Goal: Transaction & Acquisition: Book appointment/travel/reservation

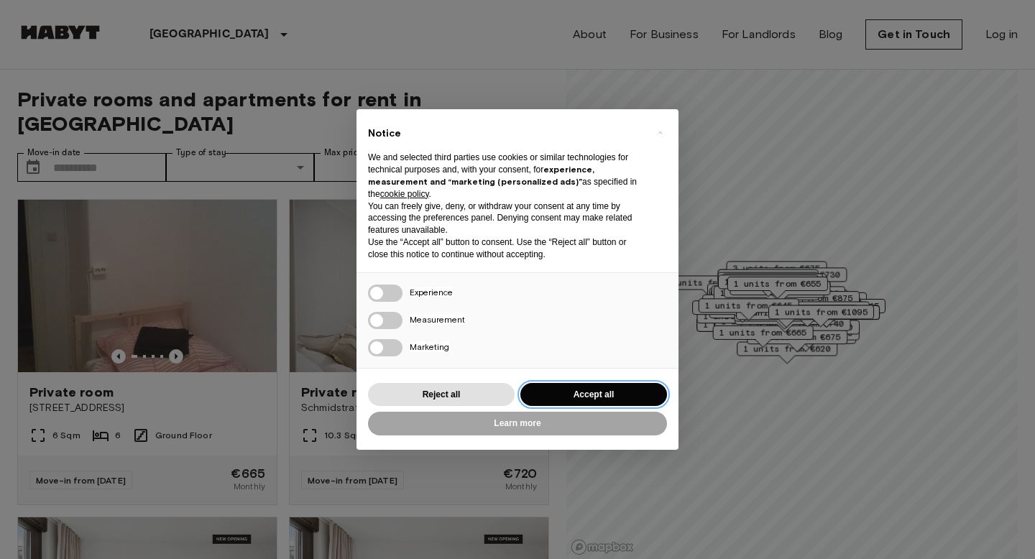
click at [595, 388] on button "Accept all" at bounding box center [593, 395] width 147 height 24
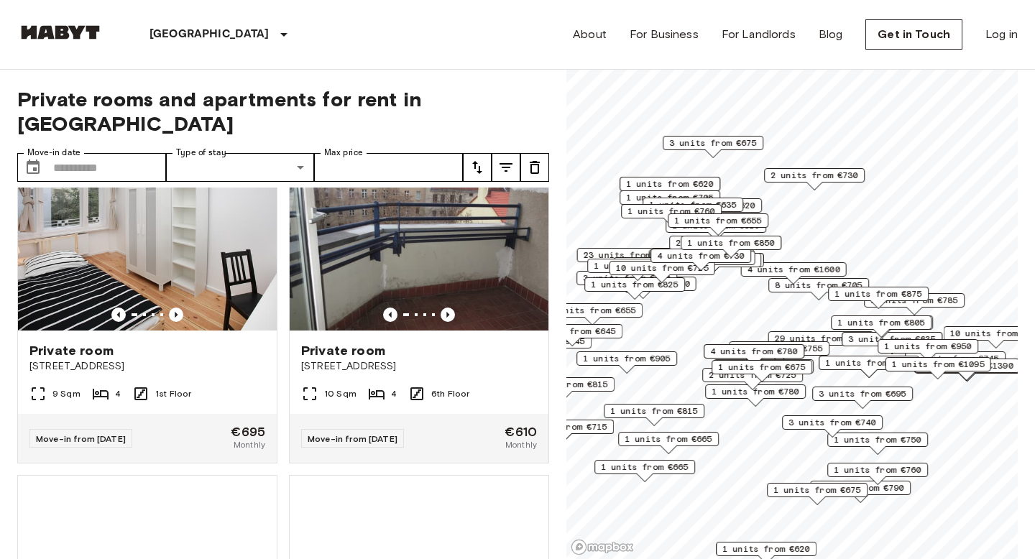
scroll to position [1600, 0]
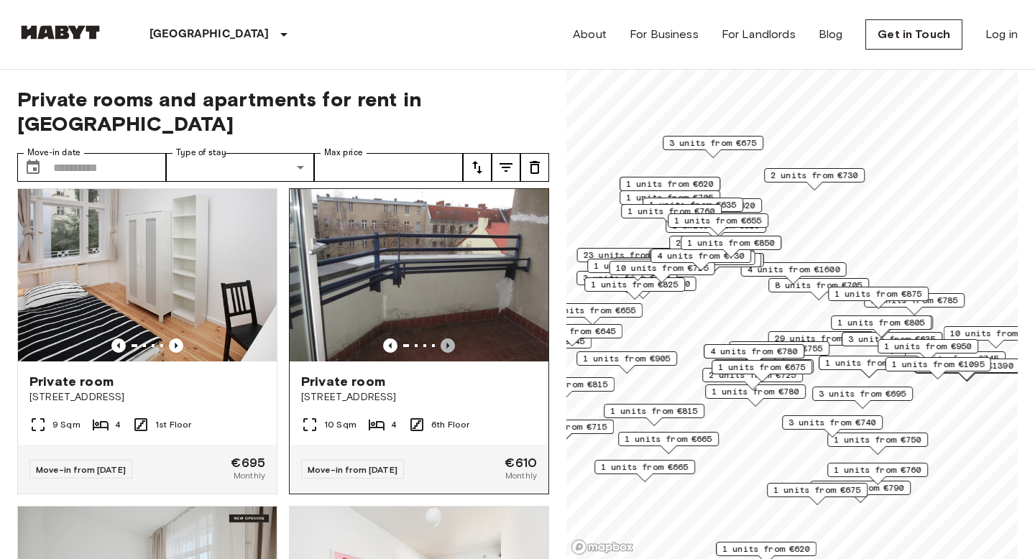
click at [453, 339] on icon "Previous image" at bounding box center [448, 346] width 14 height 14
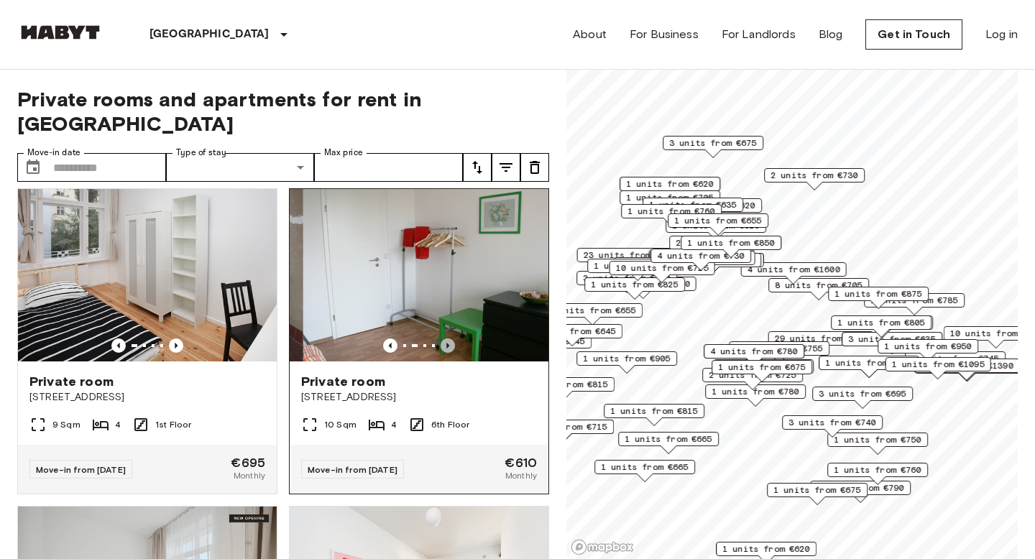
click at [453, 339] on icon "Previous image" at bounding box center [448, 346] width 14 height 14
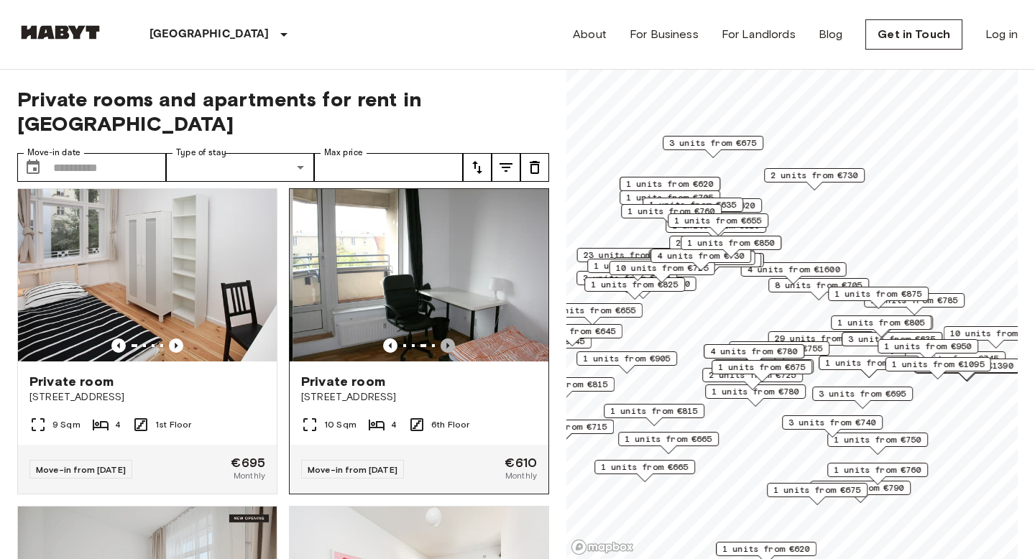
click at [453, 339] on icon "Previous image" at bounding box center [448, 346] width 14 height 14
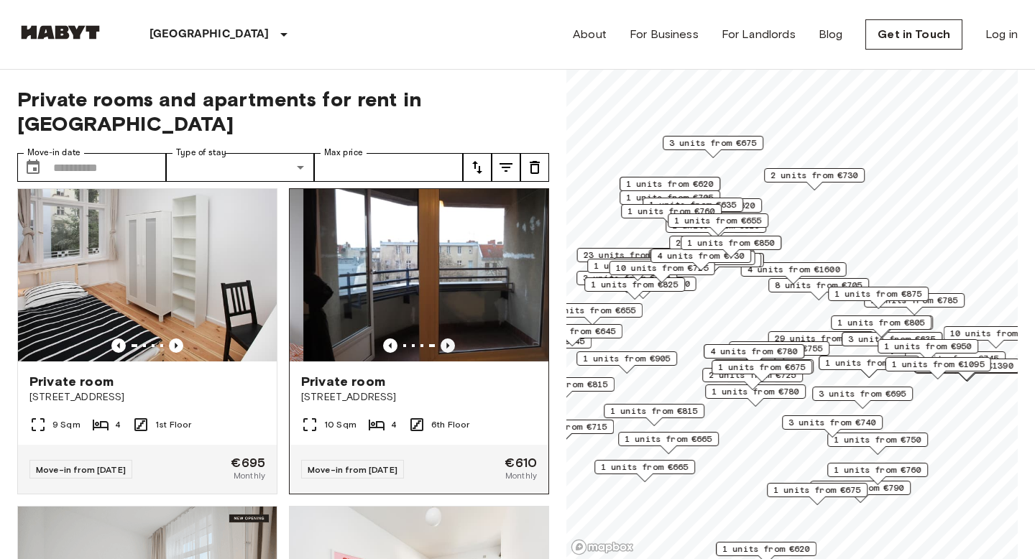
scroll to position [1589, 0]
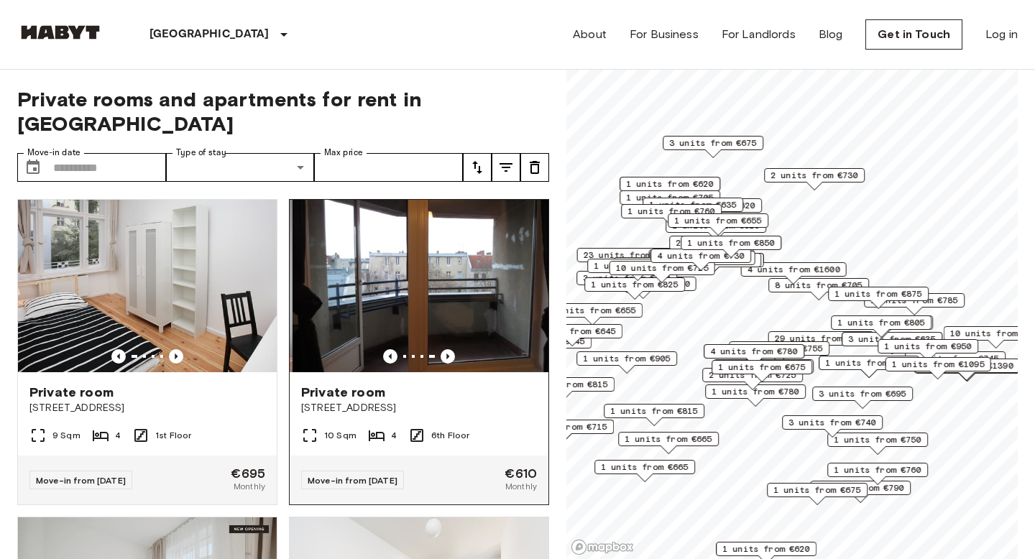
click at [453, 285] on img at bounding box center [422, 286] width 259 height 173
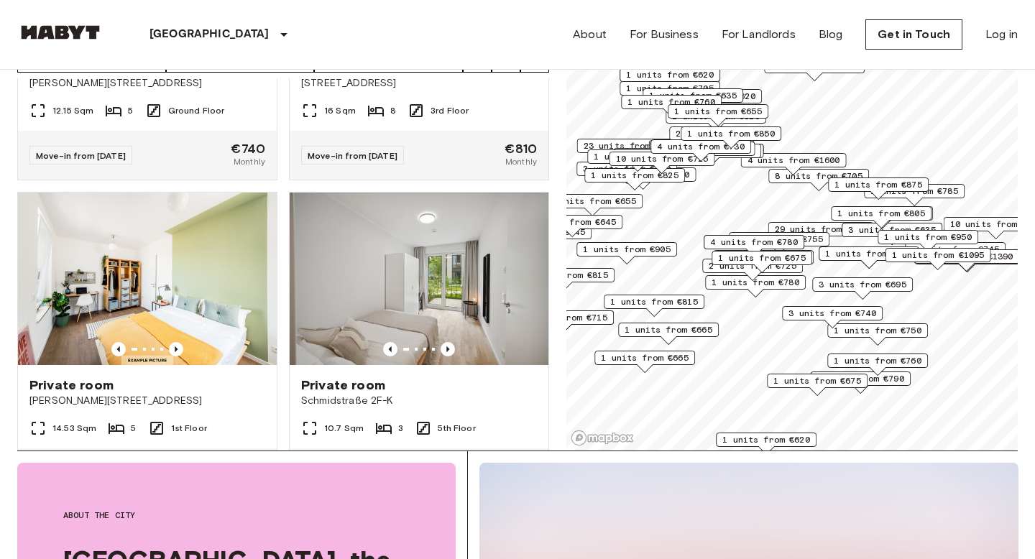
scroll to position [101, 0]
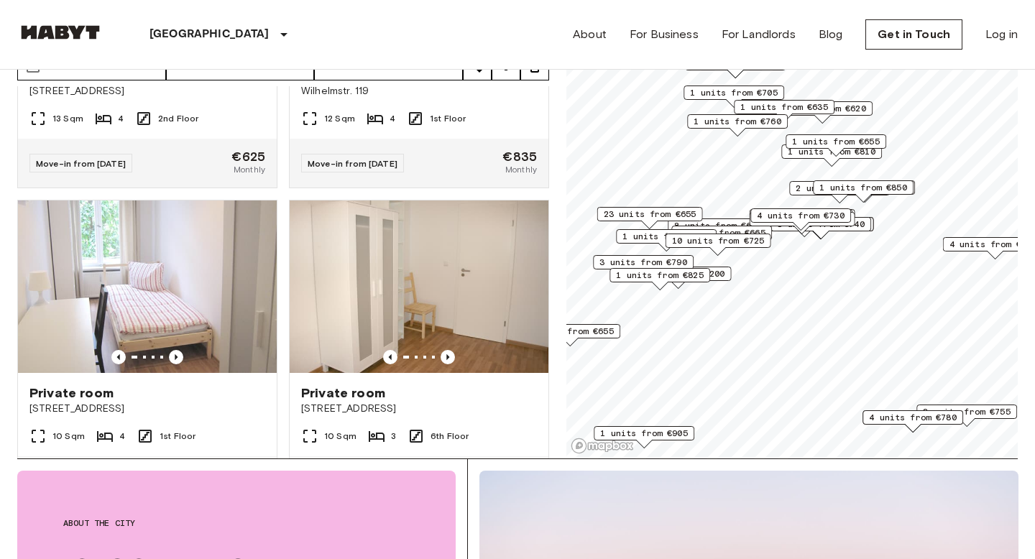
scroll to position [5935, 0]
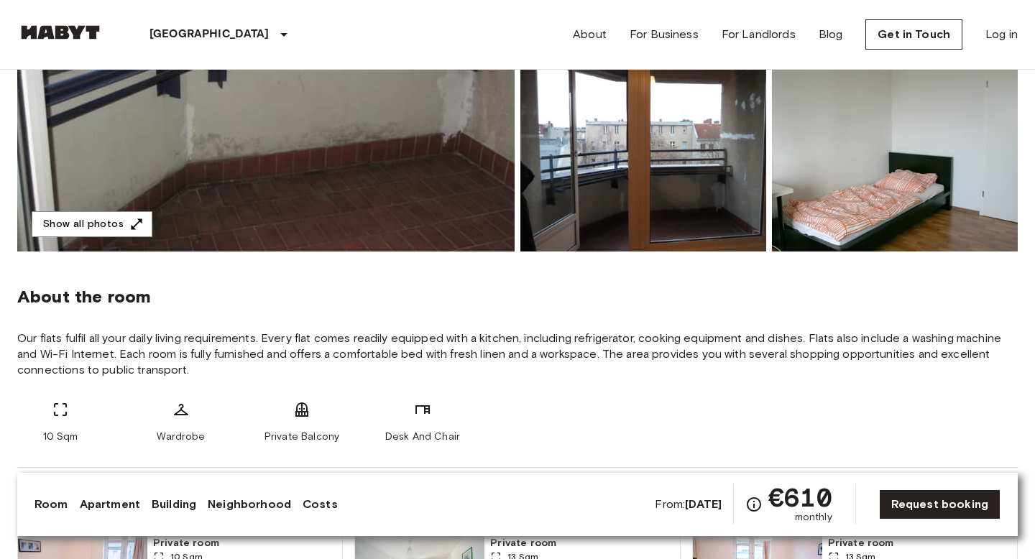
scroll to position [339, 0]
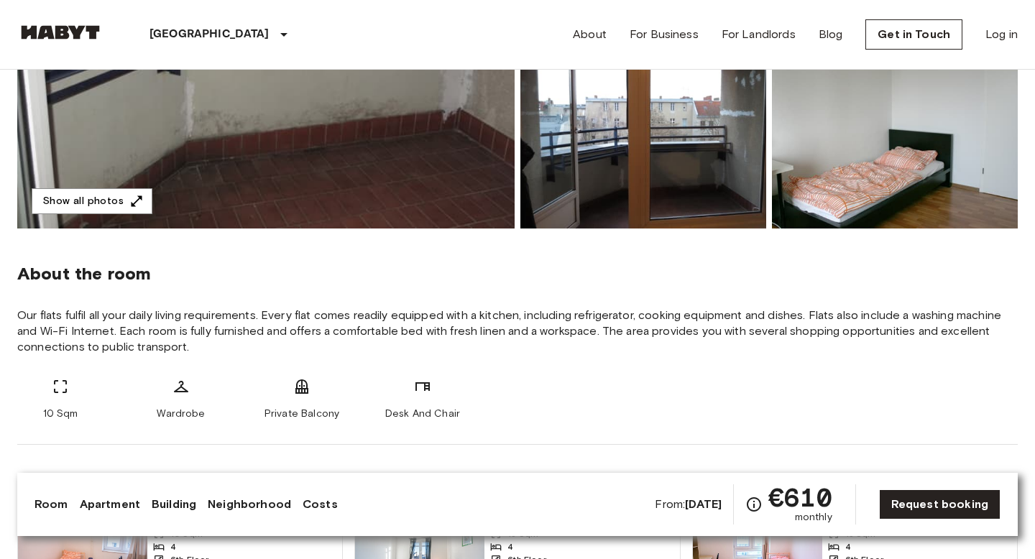
click at [889, 191] on img at bounding box center [895, 134] width 246 height 188
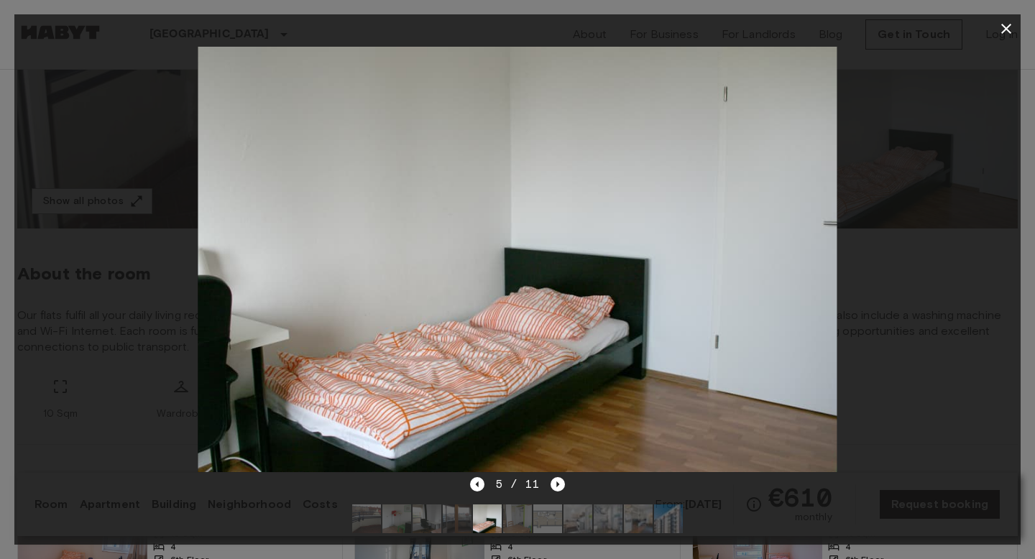
click at [1000, 27] on icon "button" at bounding box center [1006, 28] width 17 height 17
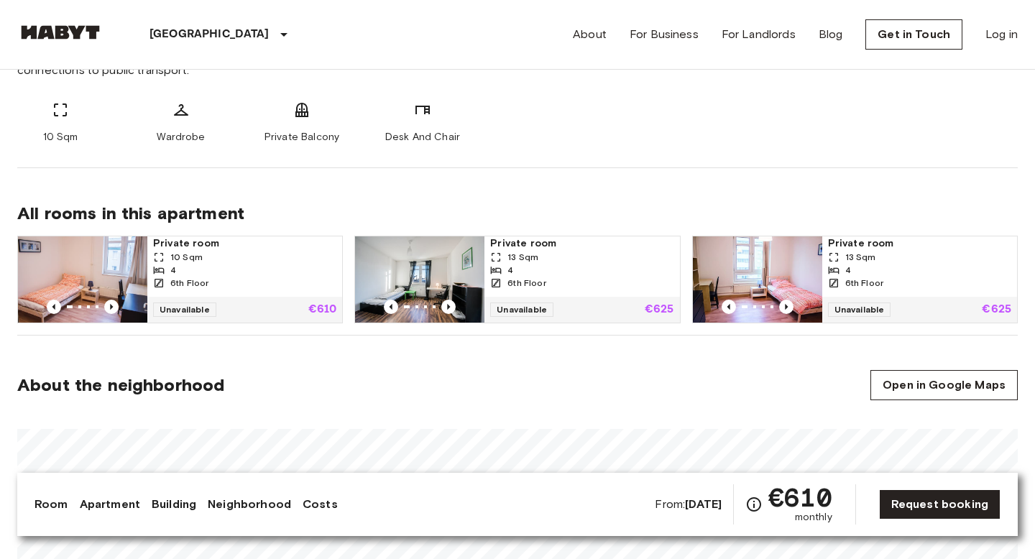
scroll to position [620, 0]
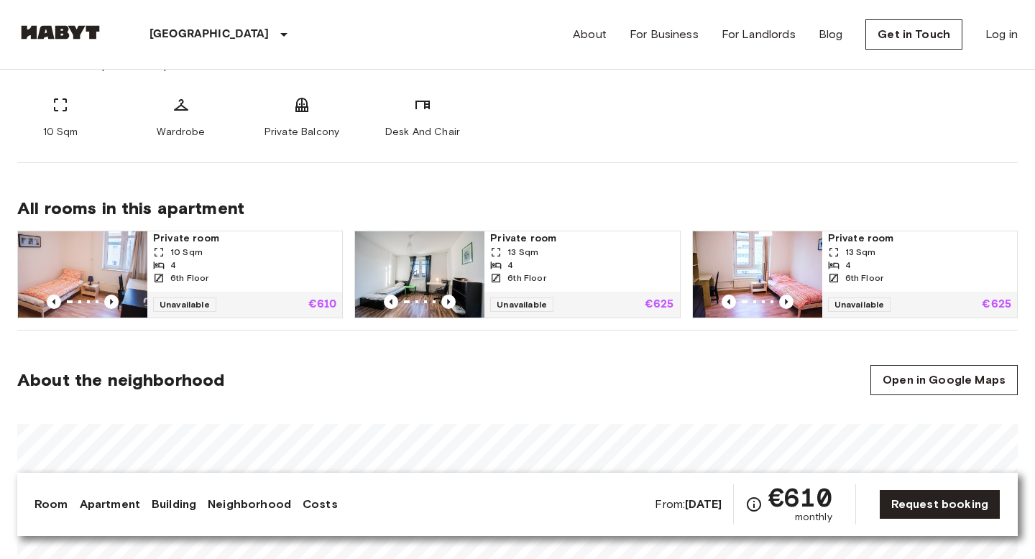
click at [260, 265] on div "4" at bounding box center [244, 265] width 183 height 13
